Goal: Task Accomplishment & Management: Manage account settings

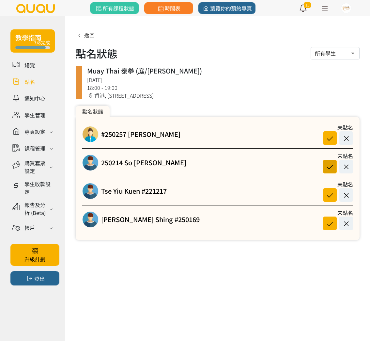
click at [328, 168] on icon at bounding box center [330, 166] width 12 height 9
click at [27, 82] on link at bounding box center [32, 81] width 44 height 11
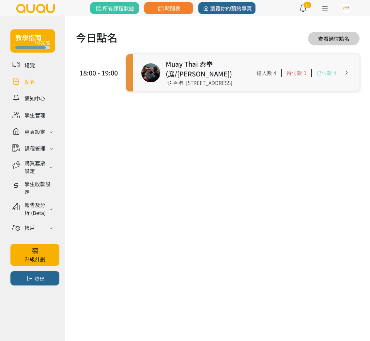
click at [190, 74] on link at bounding box center [246, 72] width 227 height 37
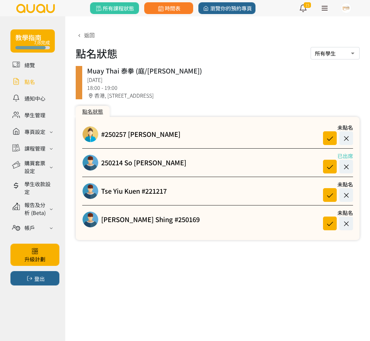
click at [31, 80] on link at bounding box center [32, 81] width 44 height 11
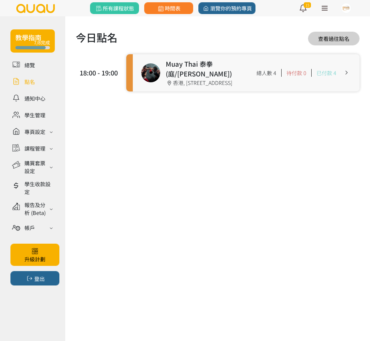
click at [186, 81] on link at bounding box center [246, 72] width 227 height 37
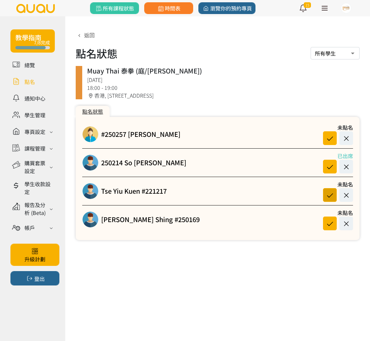
click at [327, 194] on icon at bounding box center [330, 195] width 12 height 9
click at [329, 221] on icon at bounding box center [330, 223] width 12 height 9
click at [33, 81] on link at bounding box center [32, 81] width 44 height 11
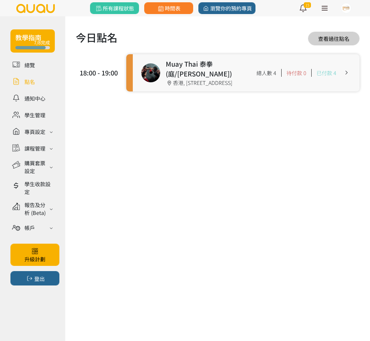
drag, startPoint x: 212, startPoint y: 72, endPoint x: 203, endPoint y: 73, distance: 9.3
click at [212, 72] on link at bounding box center [246, 72] width 227 height 37
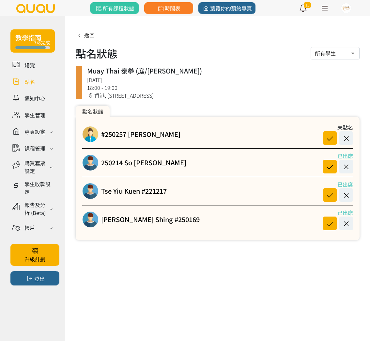
click at [27, 83] on link at bounding box center [32, 81] width 44 height 11
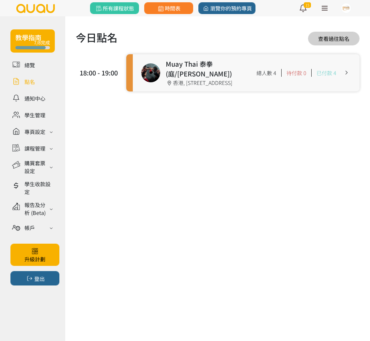
click at [213, 65] on link at bounding box center [246, 72] width 227 height 37
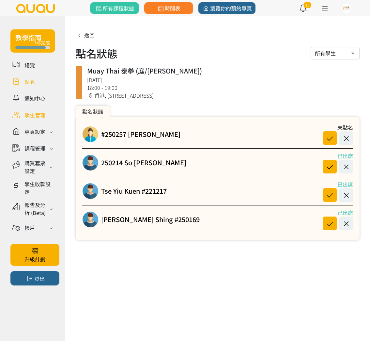
click at [39, 118] on link at bounding box center [32, 114] width 44 height 11
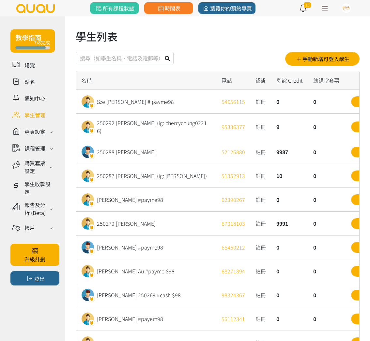
click at [130, 62] on input "text" at bounding box center [125, 58] width 98 height 12
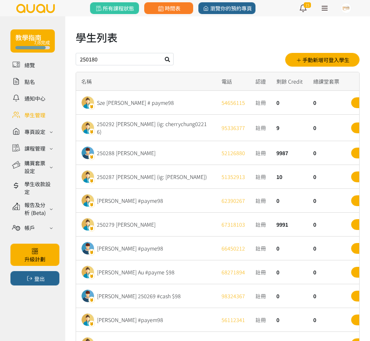
type input "250180"
click at [161, 53] on button at bounding box center [167, 59] width 12 height 12
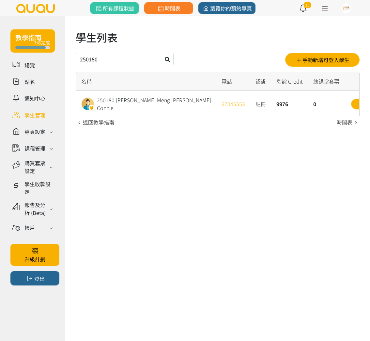
drag, startPoint x: 131, startPoint y: 65, endPoint x: 58, endPoint y: 60, distance: 73.3
click at [56, 60] on div "教學指南 7/8完成 總覽 點名 通知中心 學生管理 專頁設定 外觀與主題 基本資料 資格和認證 課程管理 課程 課程設定 課程組合 (Beta) 私人預約 …" at bounding box center [185, 71] width 370 height 111
click at [152, 10] on link "時間表" at bounding box center [168, 8] width 49 height 12
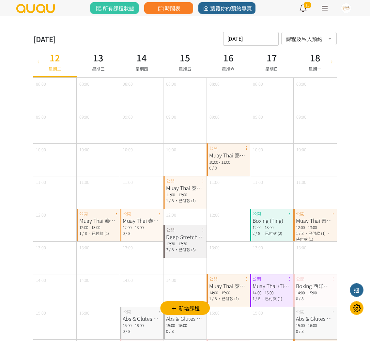
click at [98, 230] on span "，已付款 (1)" at bounding box center [98, 233] width 21 height 6
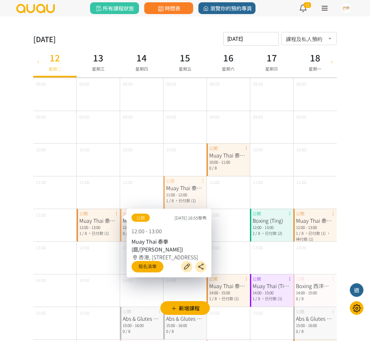
drag, startPoint x: 45, startPoint y: 138, endPoint x: 52, endPoint y: 142, distance: 7.3
click at [45, 138] on div "09:00" at bounding box center [54, 127] width 43 height 33
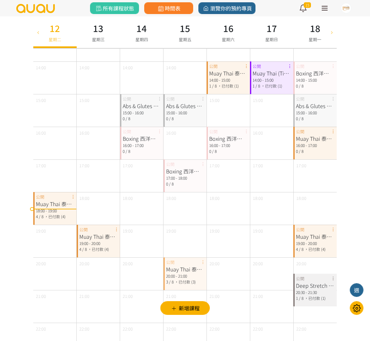
scroll to position [235, 0]
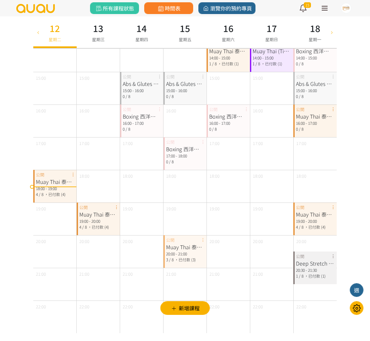
click at [60, 184] on div "Muay Thai 泰拳 (庭/[PERSON_NAME])" at bounding box center [55, 182] width 38 height 8
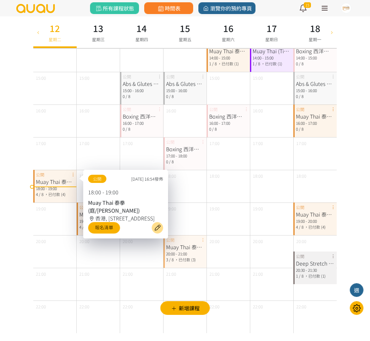
click at [158, 232] on icon at bounding box center [157, 228] width 10 height 8
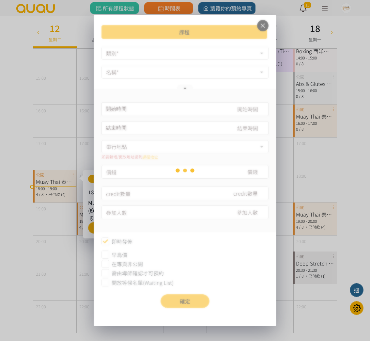
type input "2025-08-12, 18:00"
type input "2025-08-12, 19:00"
type input "280"
type input "1"
type input "8"
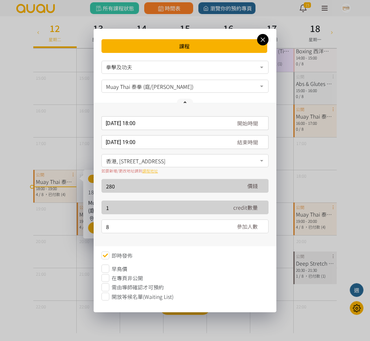
drag, startPoint x: 261, startPoint y: 38, endPoint x: 150, endPoint y: 108, distance: 131.3
click at [259, 40] on icon at bounding box center [262, 40] width 11 height 8
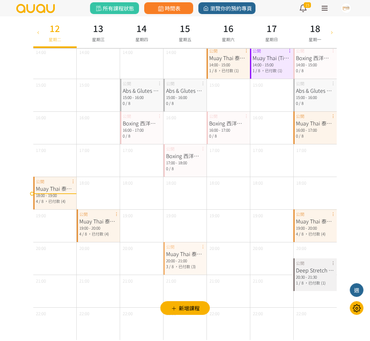
click at [49, 201] on span "，已付款 (4)" at bounding box center [54, 201] width 21 height 6
drag, startPoint x: 50, startPoint y: 199, endPoint x: 70, endPoint y: 217, distance: 27.1
click at [52, 200] on span "，已付款 (4)" at bounding box center [54, 202] width 21 height 6
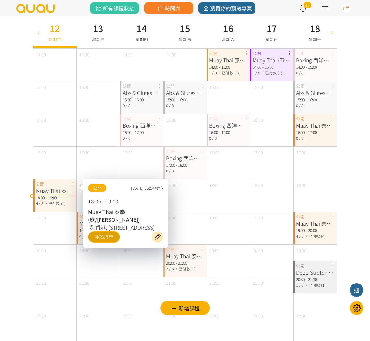
scroll to position [226, 0]
click at [106, 241] on link "報名清單" at bounding box center [104, 236] width 32 height 11
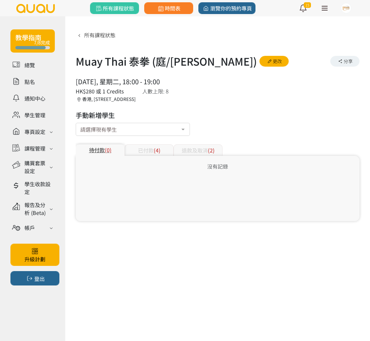
click at [153, 146] on div "已付款 (4)" at bounding box center [149, 149] width 49 height 11
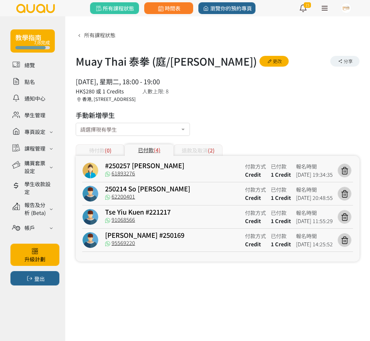
click at [106, 147] on span "(0)" at bounding box center [108, 150] width 7 height 8
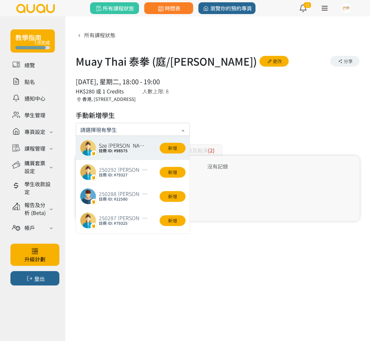
paste input "250180"
type input "250180"
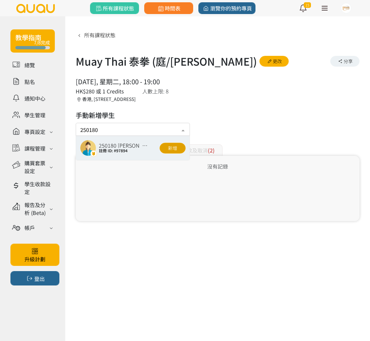
click at [176, 148] on button "新增" at bounding box center [173, 148] width 26 height 11
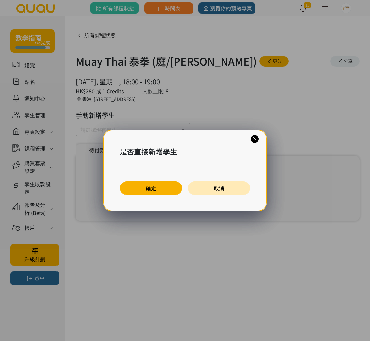
click at [170, 184] on button "確定" at bounding box center [151, 188] width 63 height 14
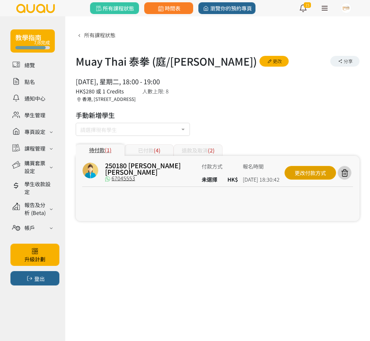
click at [310, 173] on div "更改付款方式" at bounding box center [311, 173] width 52 height 14
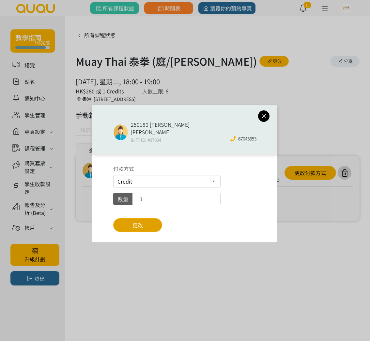
click at [146, 218] on button "更改" at bounding box center [137, 225] width 49 height 14
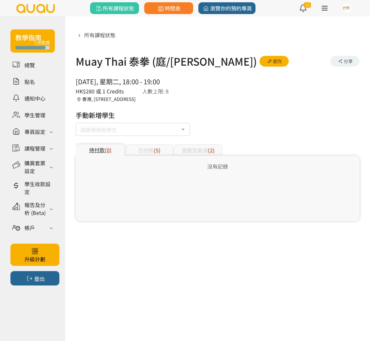
drag, startPoint x: 160, startPoint y: 149, endPoint x: 161, endPoint y: 155, distance: 6.0
click at [160, 149] on span "(5)" at bounding box center [157, 150] width 7 height 8
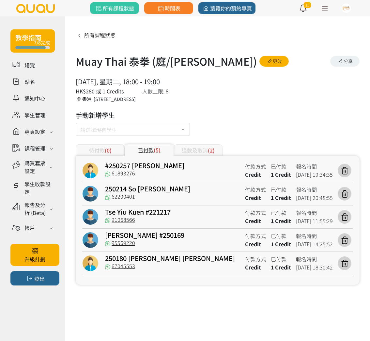
click at [196, 146] on div "退款及取消 (2)" at bounding box center [198, 149] width 49 height 11
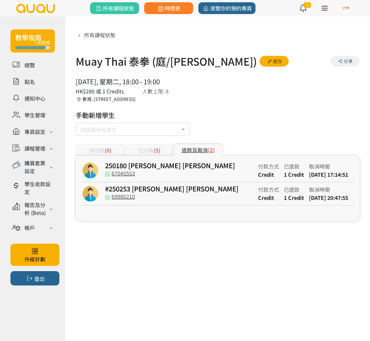
drag, startPoint x: 148, startPoint y: 151, endPoint x: 157, endPoint y: 158, distance: 11.9
click at [149, 151] on div "已付款 (5)" at bounding box center [149, 149] width 49 height 11
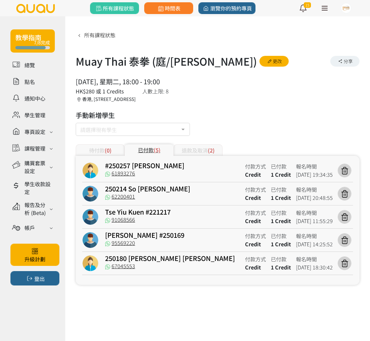
click at [189, 148] on div "退款及取消 (2)" at bounding box center [198, 149] width 49 height 11
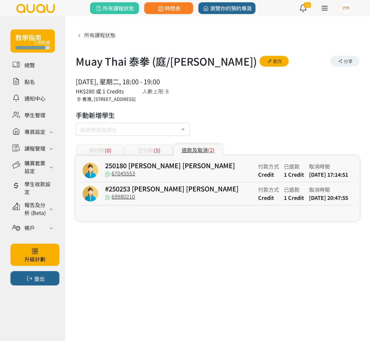
click at [141, 149] on div "已付款 (5)" at bounding box center [149, 149] width 49 height 11
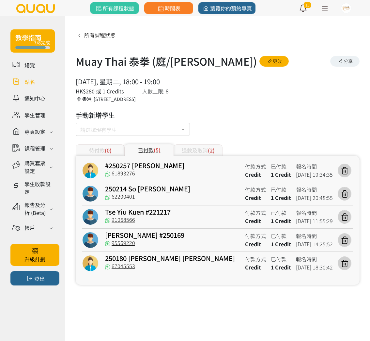
click at [29, 83] on link at bounding box center [32, 81] width 44 height 11
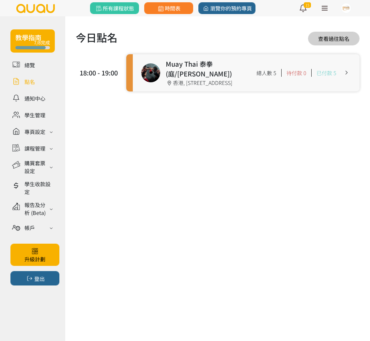
click at [202, 74] on link at bounding box center [246, 72] width 227 height 37
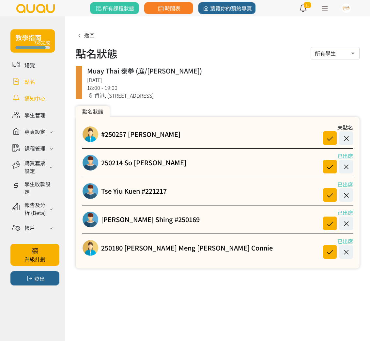
click at [36, 97] on link at bounding box center [32, 97] width 44 height 11
click at [36, 111] on link at bounding box center [32, 114] width 44 height 11
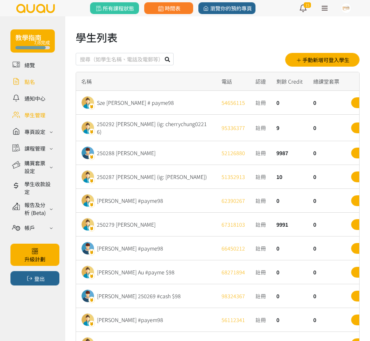
click at [30, 85] on link at bounding box center [32, 81] width 44 height 11
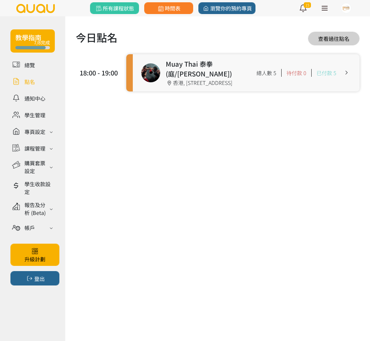
drag, startPoint x: 198, startPoint y: 81, endPoint x: 196, endPoint y: 85, distance: 4.1
click at [198, 82] on link at bounding box center [246, 72] width 227 height 37
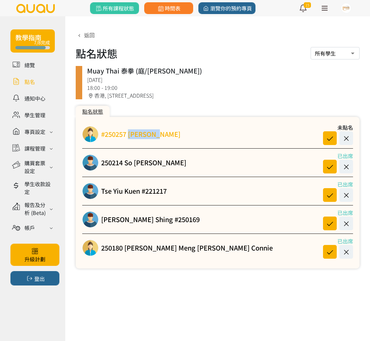
drag, startPoint x: 164, startPoint y: 135, endPoint x: 139, endPoint y: 138, distance: 25.0
click at [132, 138] on div "#250257 [PERSON_NAME] 未點名" at bounding box center [217, 134] width 271 height 22
drag, startPoint x: 162, startPoint y: 135, endPoint x: 157, endPoint y: 136, distance: 5.3
click at [161, 135] on div "#250257 [PERSON_NAME] 未點名" at bounding box center [217, 134] width 271 height 22
drag, startPoint x: 28, startPoint y: 79, endPoint x: 40, endPoint y: 88, distance: 14.2
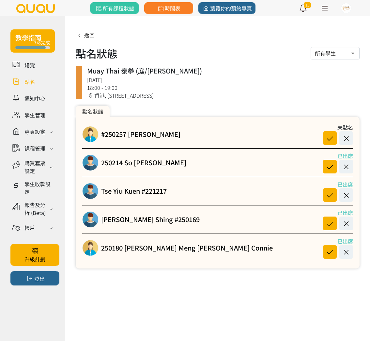
click at [29, 79] on link at bounding box center [32, 81] width 44 height 11
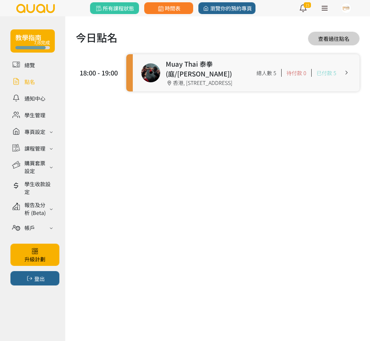
click at [231, 79] on link at bounding box center [246, 72] width 227 height 37
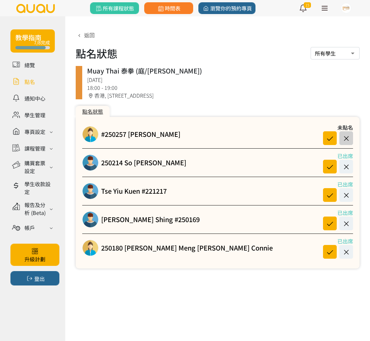
click at [347, 138] on icon at bounding box center [346, 138] width 12 height 9
click at [134, 134] on link "#250257 [PERSON_NAME]" at bounding box center [140, 134] width 79 height 10
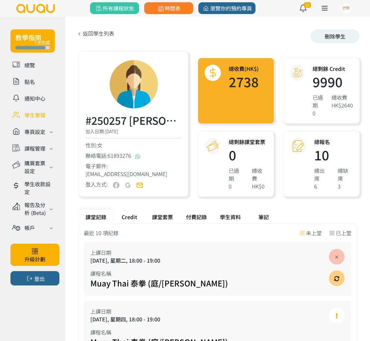
select select "1"
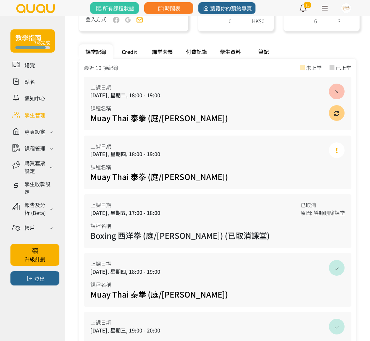
scroll to position [170, 0]
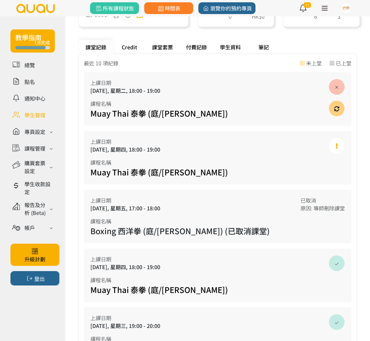
click at [233, 47] on div "學生資料" at bounding box center [231, 47] width 34 height 14
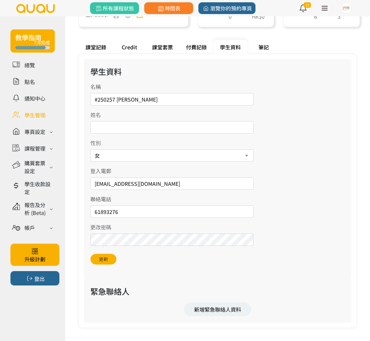
scroll to position [171, 0]
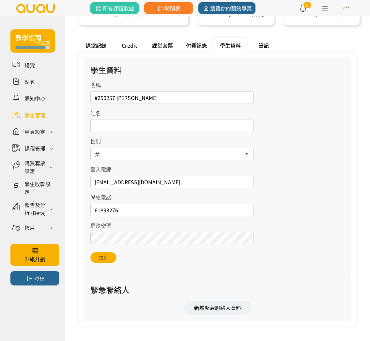
click at [138, 44] on div "Credit" at bounding box center [129, 45] width 33 height 14
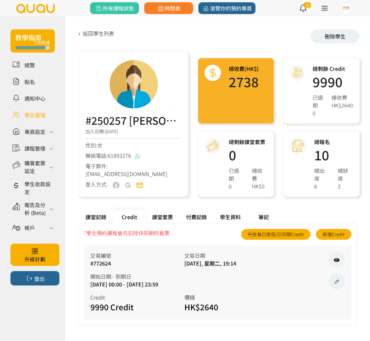
click at [336, 281] on icon at bounding box center [336, 281] width 7 height 5
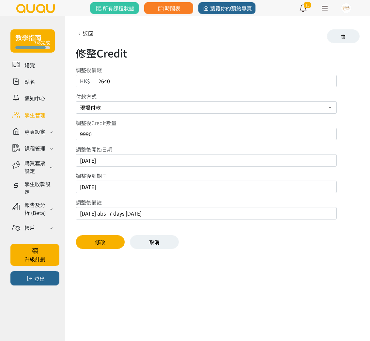
click at [172, 212] on input "7/8/2025 abs -7 days 2025/10/2" at bounding box center [206, 213] width 261 height 12
click at [126, 186] on input "2025/10/02" at bounding box center [206, 187] width 261 height 12
click at [180, 212] on input "7/8/2025 abs -7 days 2025/10/2" at bounding box center [206, 213] width 261 height 12
type input "7/8/2025 abs -7 days 2025/10/2 {12/8/25 abs -7days ->26/9/2025}"
drag, startPoint x: 138, startPoint y: 44, endPoint x: 94, endPoint y: 187, distance: 150.3
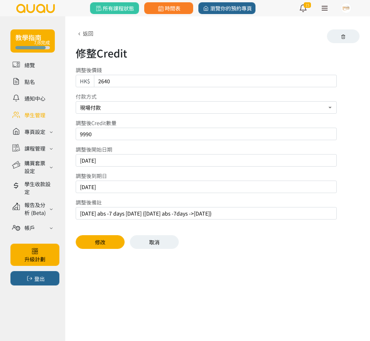
click at [94, 187] on input "2025/10/02" at bounding box center [206, 187] width 261 height 12
type input "2025/09/26"
drag, startPoint x: 94, startPoint y: 187, endPoint x: 107, endPoint y: 244, distance: 57.6
click at [107, 244] on button "修改" at bounding box center [100, 242] width 49 height 14
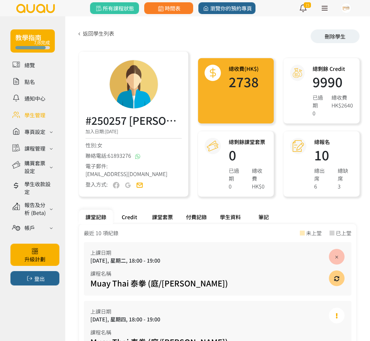
click at [33, 83] on link at bounding box center [32, 81] width 44 height 11
